Goal: Task Accomplishment & Management: Manage account settings

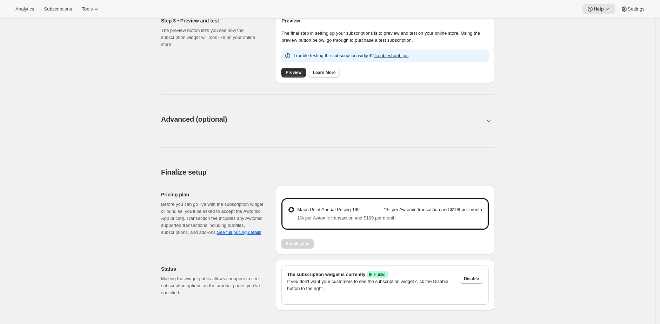
scroll to position [306, 0]
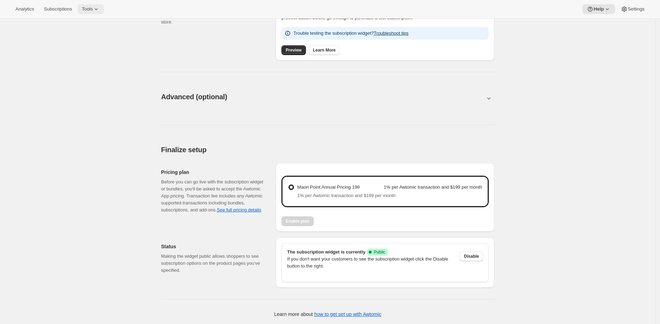
click at [99, 11] on icon at bounding box center [96, 9] width 7 height 7
click at [98, 45] on span "Bundles" at bounding box center [98, 47] width 62 height 7
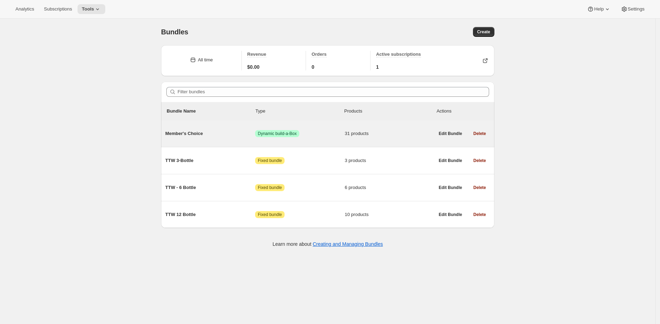
click at [202, 137] on span "Member's Choice" at bounding box center [210, 133] width 90 height 7
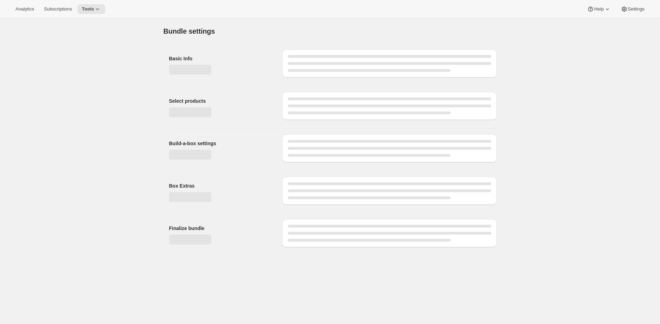
type input "Member's Choice"
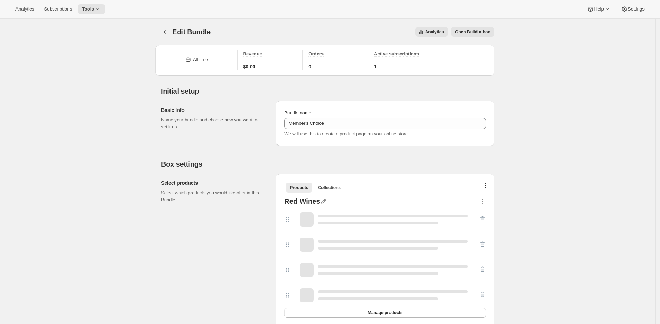
click at [495, 34] on button "Open Build-a-box" at bounding box center [473, 32] width 44 height 10
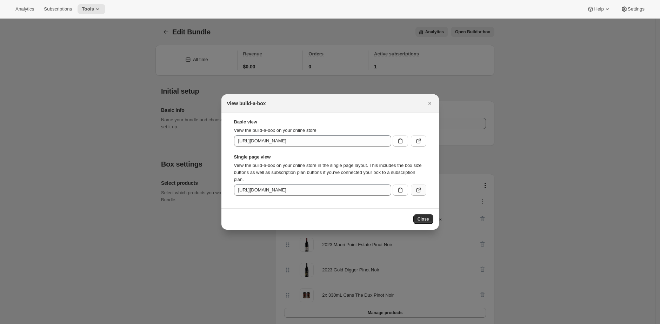
click at [423, 189] on button ":r4a:" at bounding box center [418, 190] width 15 height 11
click at [187, 70] on div at bounding box center [330, 162] width 660 height 324
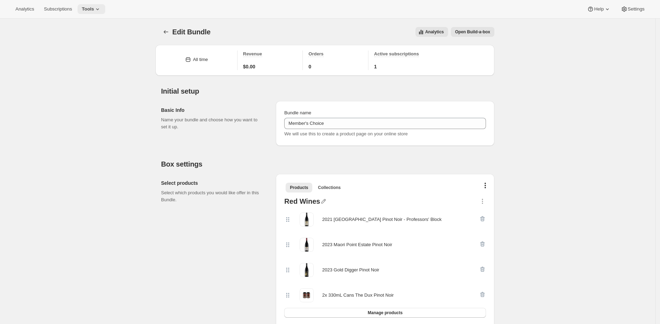
click at [94, 6] on span "Tools" at bounding box center [88, 9] width 12 height 6
click at [91, 48] on span "Bundles" at bounding box center [98, 47] width 62 height 7
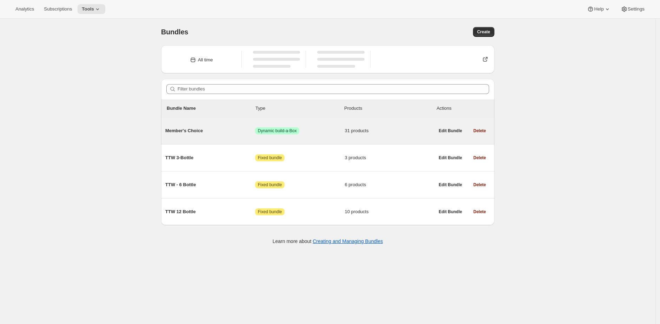
click at [191, 134] on div "Member's Choice Success Dynamic build-a-Box 31 products" at bounding box center [299, 131] width 269 height 18
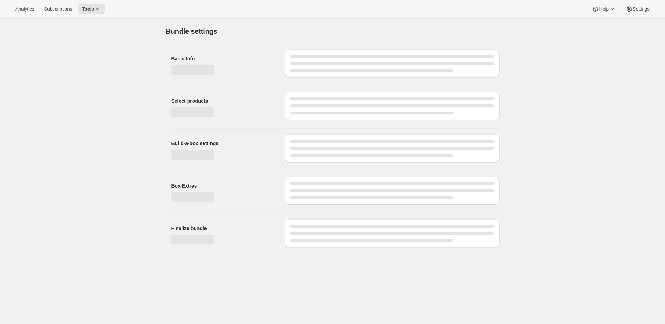
type input "Member's Choice"
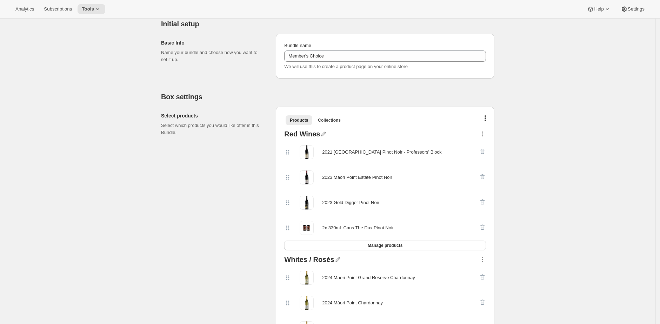
scroll to position [68, 0]
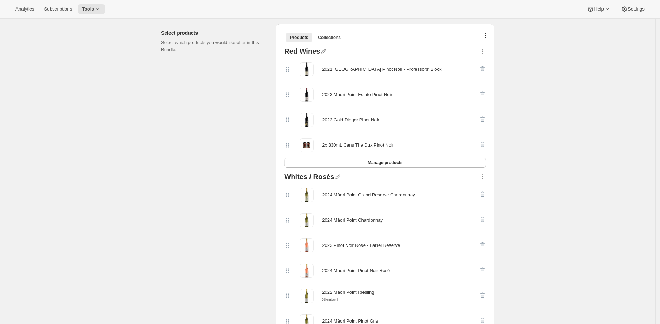
scroll to position [114, 0]
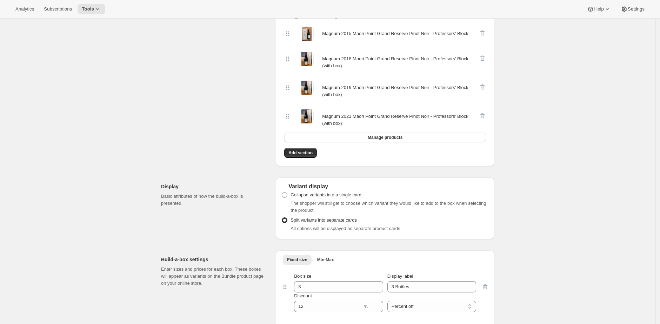
scroll to position [982, 0]
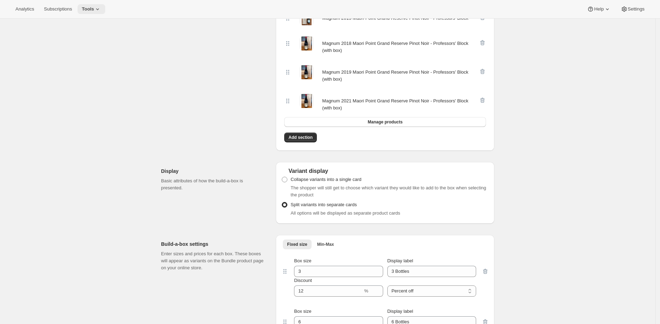
click at [94, 11] on span "Tools" at bounding box center [88, 9] width 12 height 6
click at [115, 23] on span "Subscription Plans" at bounding box center [98, 23] width 62 height 7
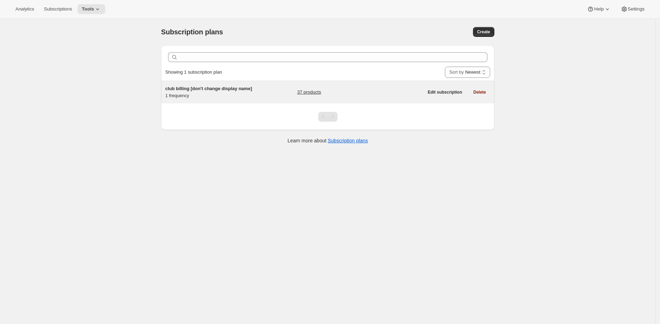
click at [233, 99] on div "club billing [don't change display name] 1 frequency" at bounding box center [209, 92] width 88 height 14
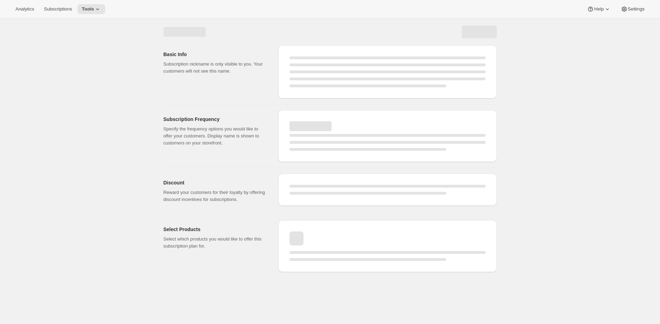
select select "WEEK"
select select "MONTH"
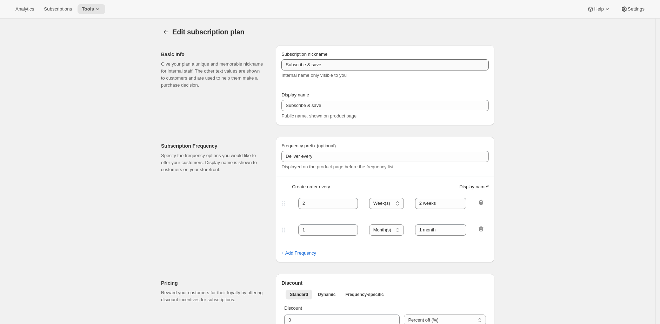
type input "club billing [don't change display name]"
type input "Join the Club"
type input "3"
select select "MONTH"
type input "3 month"
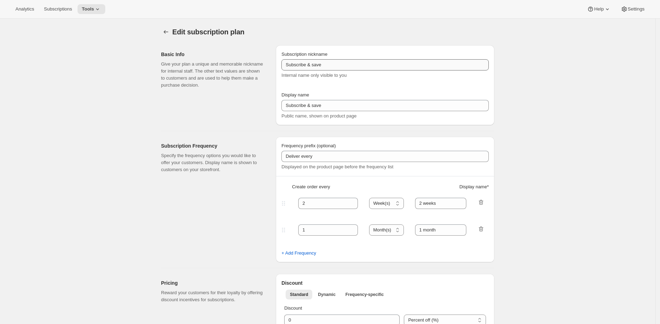
checkbox input "true"
select select "YEARDAY"
select select "2"
select select "5"
select select "8"
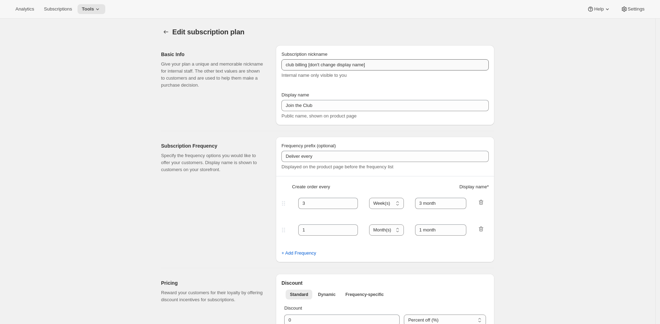
select select "11"
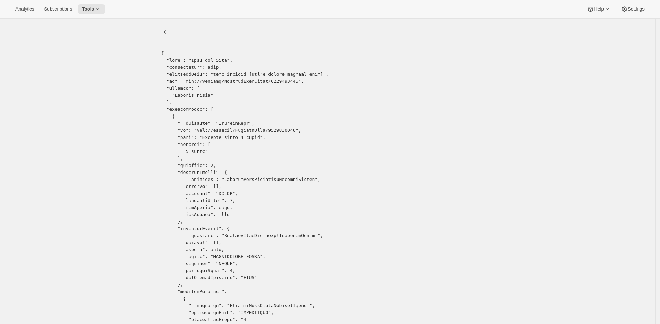
drag, startPoint x: 287, startPoint y: 131, endPoint x: 204, endPoint y: 133, distance: 82.5
copy pre "gid://shopify/SellingPlan/2068512810"
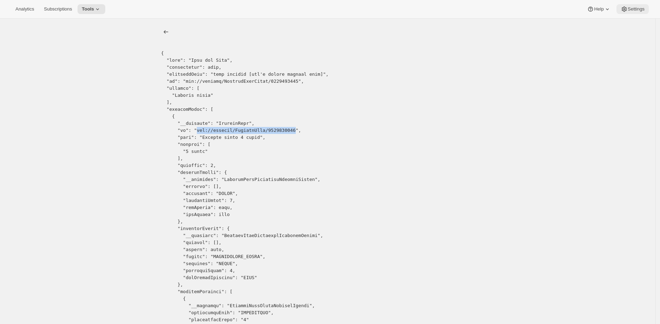
click at [630, 11] on span "Settings" at bounding box center [636, 9] width 17 height 6
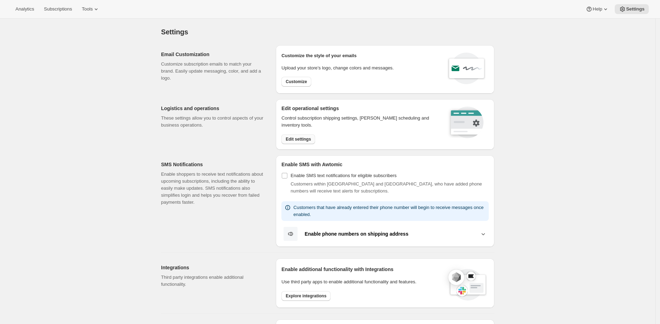
click at [307, 141] on span "Edit settings" at bounding box center [298, 140] width 25 height 6
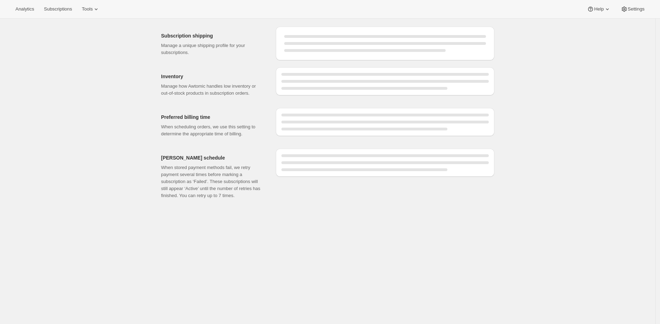
select select "DAY"
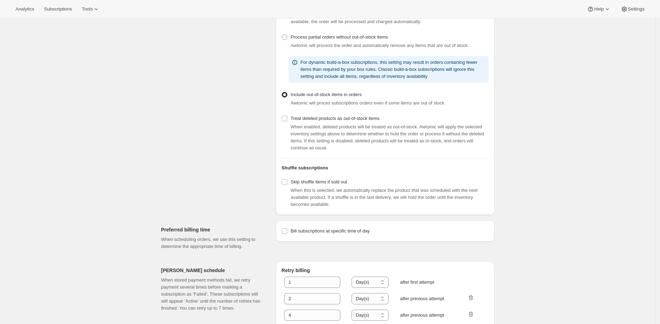
scroll to position [179, 0]
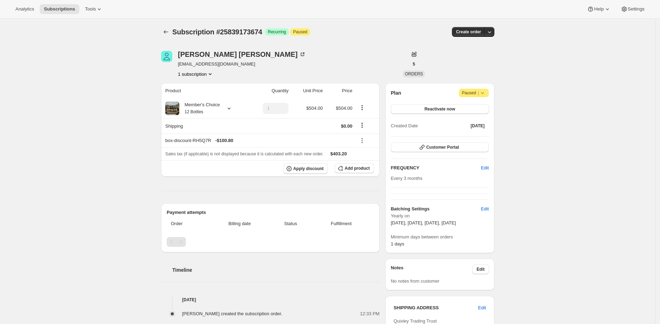
click at [311, 73] on div "Chris Parry chrisparry01@gmail.com 1 subscription" at bounding box center [277, 64] width 233 height 27
click at [211, 112] on div "Member's Choice 12 Bottles" at bounding box center [199, 108] width 41 height 14
click at [259, 73] on div "Chris Parry chrisparry01@gmail.com 1 subscription" at bounding box center [277, 64] width 233 height 27
click at [190, 65] on span "chrisparry01@gmail.com" at bounding box center [242, 64] width 128 height 7
drag, startPoint x: 190, startPoint y: 65, endPoint x: 229, endPoint y: 65, distance: 39.0
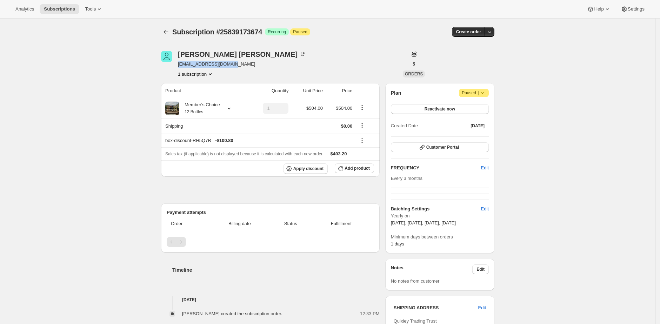
click at [229, 65] on span "chrisparry01@gmail.com" at bounding box center [242, 64] width 128 height 7
copy span "chrisparry01@gmail.com"
click at [114, 35] on div "Subscription #25839173674. This page is ready Subscription #25839173674 Success…" at bounding box center [328, 294] width 656 height 551
click at [95, 11] on span "Tools" at bounding box center [90, 9] width 11 height 6
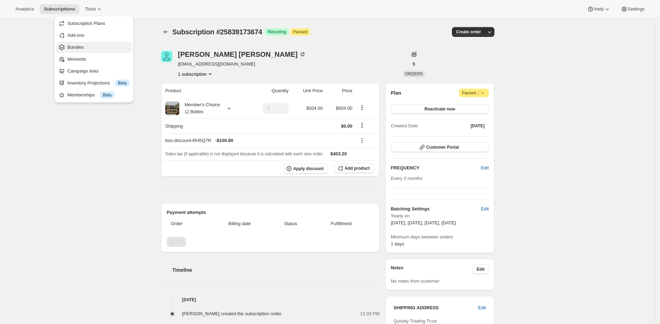
click at [97, 46] on span "Bundles" at bounding box center [98, 47] width 62 height 7
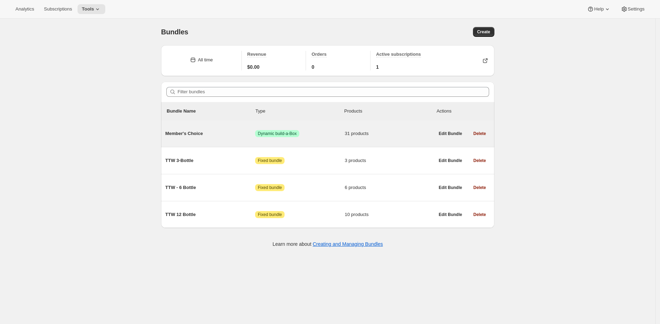
click at [219, 135] on span "Member's Choice" at bounding box center [210, 133] width 90 height 7
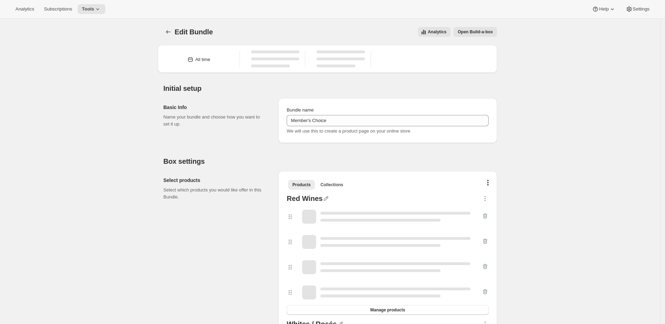
type input "Member's Choice"
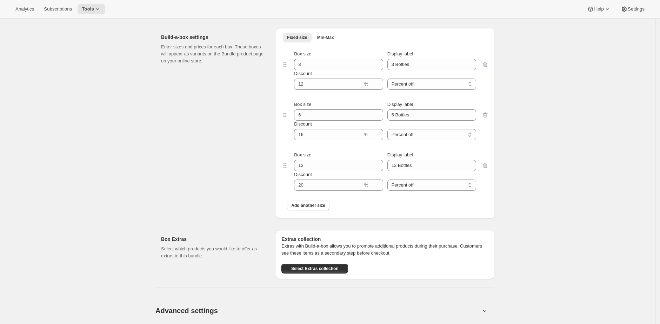
scroll to position [1190, 0]
click at [529, 13] on div "Analytics Subscriptions Tools Help Settings" at bounding box center [330, 9] width 660 height 19
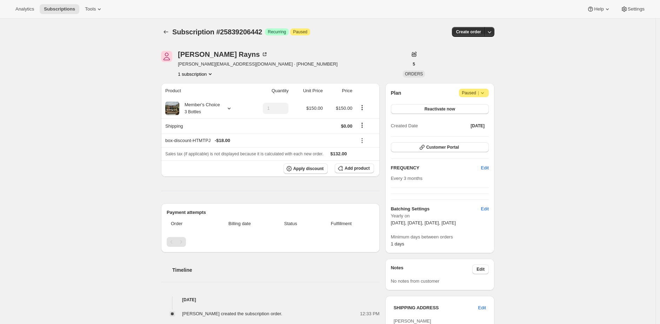
click at [186, 63] on span "[PERSON_NAME][EMAIL_ADDRESS][DOMAIN_NAME] · [PHONE_NUMBER]" at bounding box center [258, 64] width 160 height 7
drag, startPoint x: 186, startPoint y: 63, endPoint x: 251, endPoint y: 66, distance: 64.3
click at [251, 66] on span "[PERSON_NAME][EMAIL_ADDRESS][DOMAIN_NAME] · [PHONE_NUMBER]" at bounding box center [258, 64] width 160 height 7
copy span "[PERSON_NAME][EMAIL_ADDRESS][DOMAIN_NAME]"
click at [211, 112] on div "Member's Choice 3 Bottles" at bounding box center [199, 108] width 41 height 14
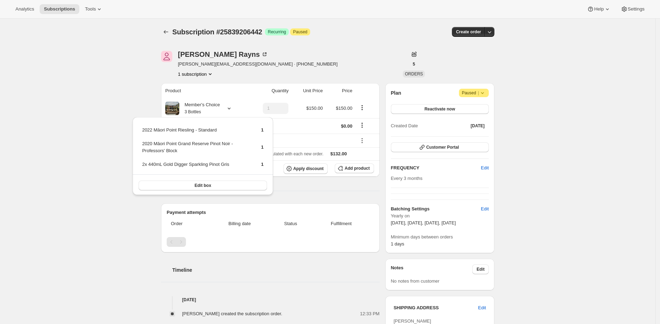
click at [85, 105] on div "Subscription #25839206442. This page is ready Subscription #25839206442 Success…" at bounding box center [328, 291] width 656 height 544
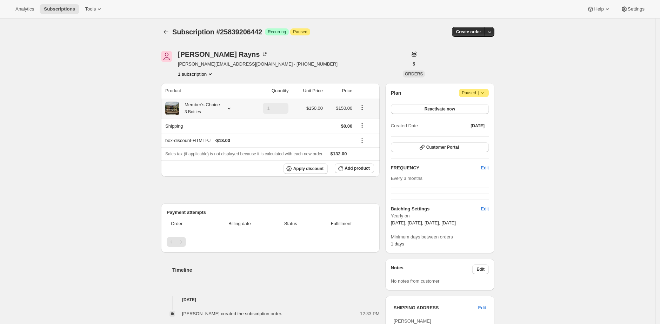
click at [212, 102] on div "Member's Choice 3 Bottles" at bounding box center [199, 108] width 41 height 14
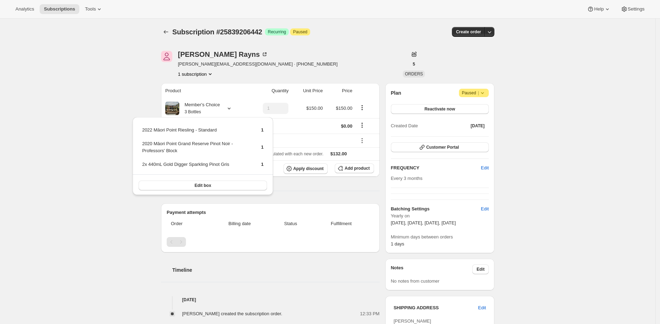
click at [157, 100] on div "[PERSON_NAME] [PERSON_NAME][EMAIL_ADDRESS][DOMAIN_NAME] · [PHONE_NUMBER] 1 subs…" at bounding box center [325, 291] width 339 height 502
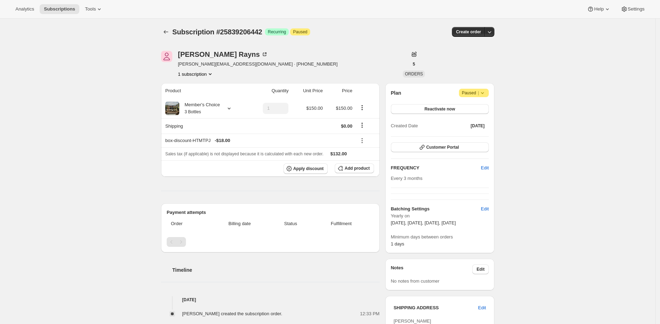
click at [244, 31] on span "Subscription #25839206442" at bounding box center [217, 32] width 90 height 8
click at [242, 33] on span "Subscription #25839206442" at bounding box center [217, 32] width 90 height 8
copy span "25839206442"
